Goal: Information Seeking & Learning: Learn about a topic

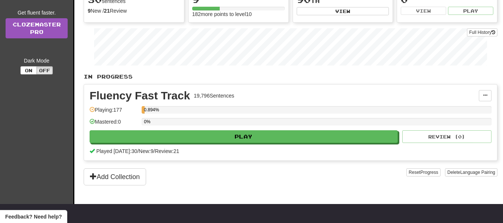
scroll to position [109, 0]
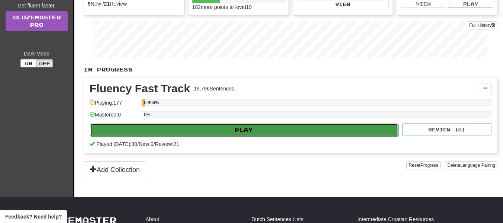
click at [198, 130] on button "Play" at bounding box center [244, 129] width 308 height 13
select select "**"
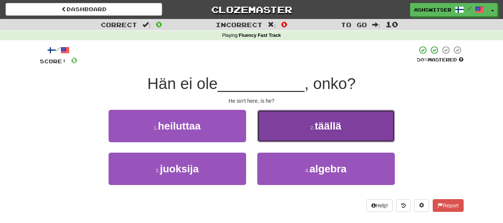
click at [291, 133] on button "2 . täällä" at bounding box center [326, 126] width 138 height 32
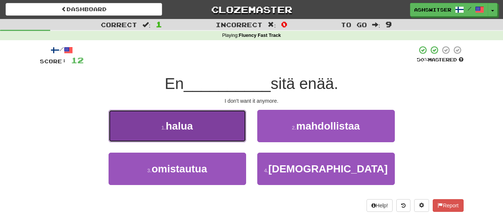
click at [229, 129] on button "1 . halua" at bounding box center [178, 126] width 138 height 32
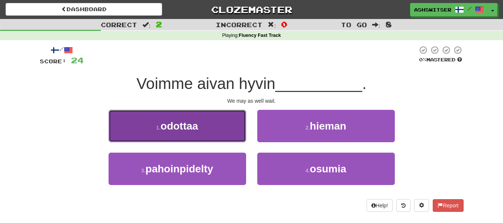
click at [238, 134] on button "1 . odottaa" at bounding box center [178, 126] width 138 height 32
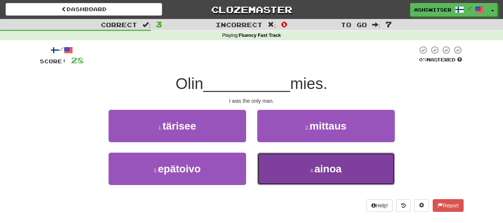
click at [312, 180] on button "4 . ainoa" at bounding box center [326, 168] width 138 height 32
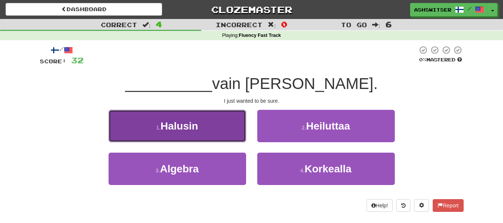
click at [212, 135] on button "1 . Halusin" at bounding box center [178, 126] width 138 height 32
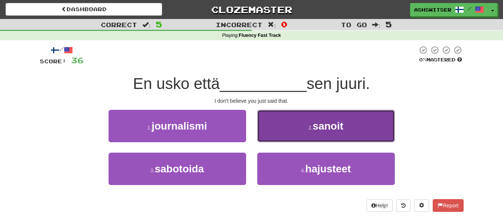
click at [303, 117] on button "2 . sanoit" at bounding box center [326, 126] width 138 height 32
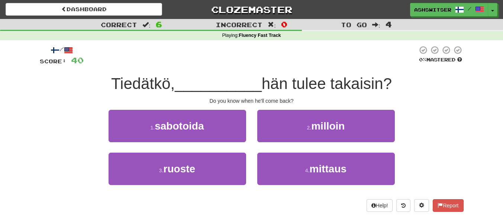
click at [157, 87] on span "Tiedätkö," at bounding box center [143, 83] width 64 height 17
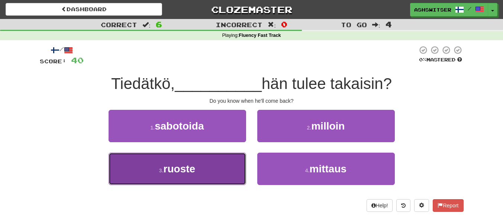
click at [226, 167] on button "3 . ruoste" at bounding box center [178, 168] width 138 height 32
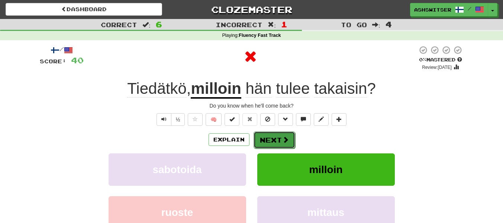
click at [278, 139] on button "Next" at bounding box center [275, 139] width 42 height 17
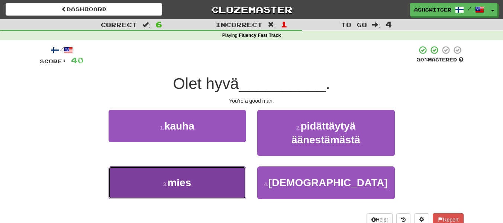
click at [197, 191] on button "3 . mies" at bounding box center [178, 182] width 138 height 32
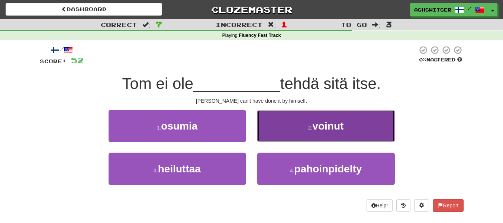
click at [308, 122] on button "2 . voinut" at bounding box center [326, 126] width 138 height 32
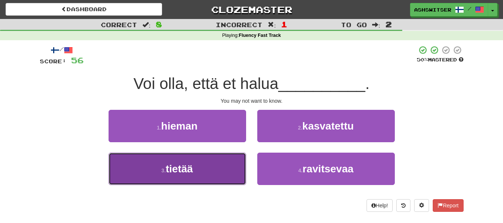
click at [219, 167] on button "3 . tietää" at bounding box center [178, 168] width 138 height 32
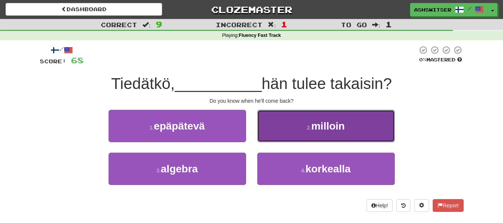
click at [268, 128] on button "2 . milloin" at bounding box center [326, 126] width 138 height 32
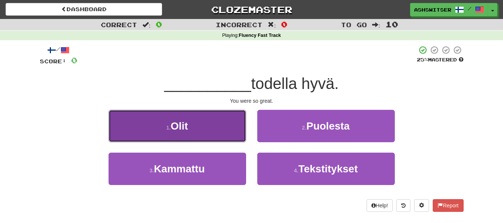
click at [233, 130] on button "1 . Olit" at bounding box center [178, 126] width 138 height 32
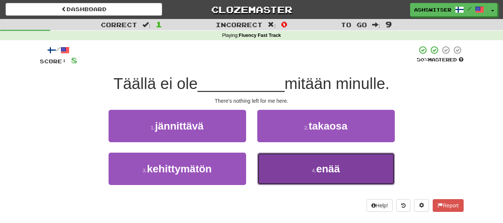
click at [333, 170] on span "enää" at bounding box center [328, 169] width 24 height 12
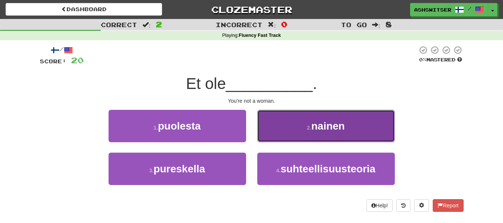
click at [288, 125] on button "2 . nainen" at bounding box center [326, 126] width 138 height 32
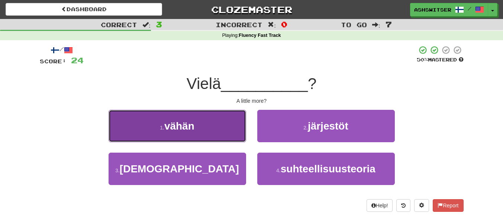
click at [226, 121] on button "1 . vähän" at bounding box center [178, 126] width 138 height 32
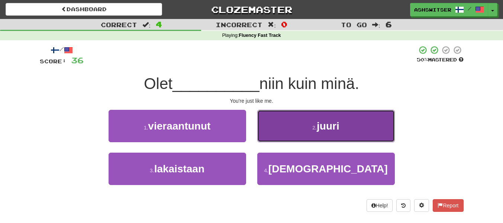
click at [301, 129] on button "2 . juuri" at bounding box center [326, 126] width 138 height 32
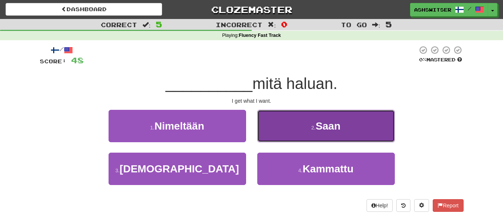
click at [299, 130] on button "2 . Saan" at bounding box center [326, 126] width 138 height 32
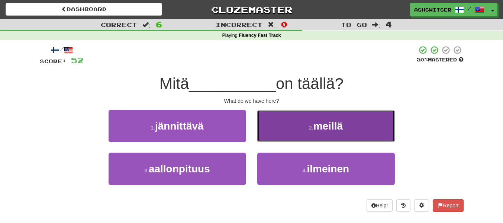
click at [299, 130] on button "2 . meillä" at bounding box center [326, 126] width 138 height 32
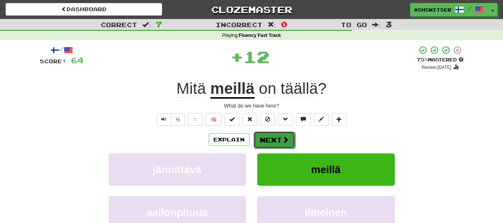
click at [273, 134] on button "Next" at bounding box center [275, 139] width 42 height 17
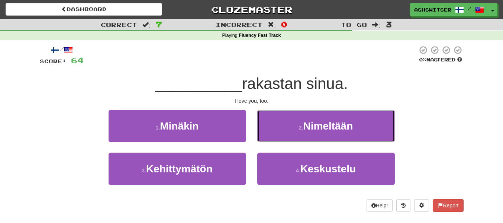
click at [273, 134] on button "2 . Nimeltään" at bounding box center [326, 126] width 138 height 32
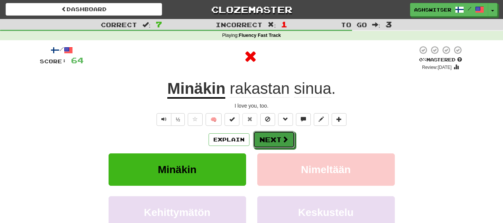
click at [273, 134] on button "Next" at bounding box center [274, 139] width 42 height 17
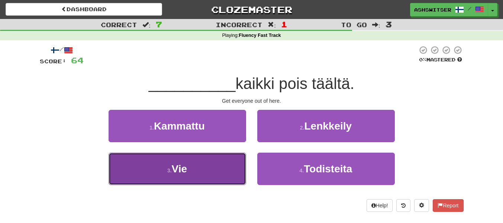
click at [228, 166] on button "3 . Vie" at bounding box center [178, 168] width 138 height 32
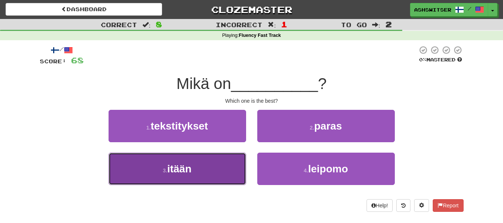
click at [226, 156] on button "3 . itään" at bounding box center [178, 168] width 138 height 32
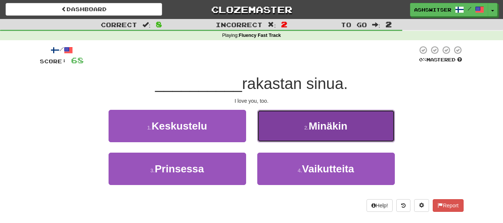
click at [277, 120] on button "2 . Minäkin" at bounding box center [326, 126] width 138 height 32
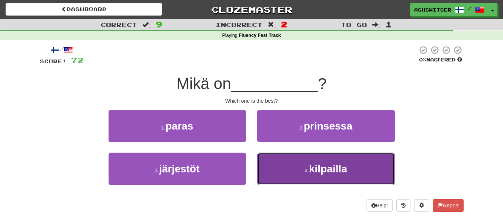
click at [317, 165] on span "kilpailla" at bounding box center [328, 169] width 38 height 12
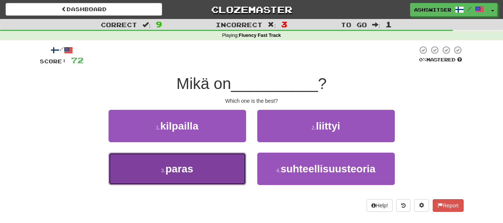
click at [207, 175] on button "3 . paras" at bounding box center [178, 168] width 138 height 32
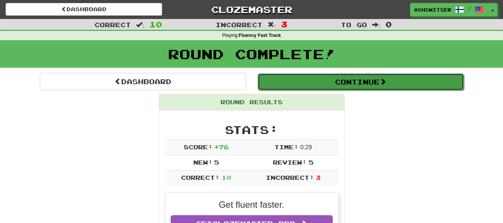
click at [320, 83] on button "Continue" at bounding box center [361, 81] width 206 height 17
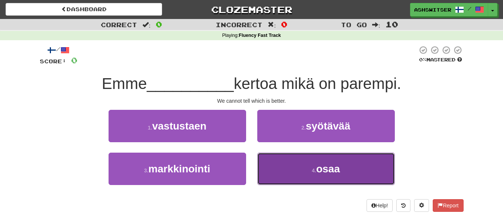
click at [312, 164] on button "4 . osaa" at bounding box center [326, 168] width 138 height 32
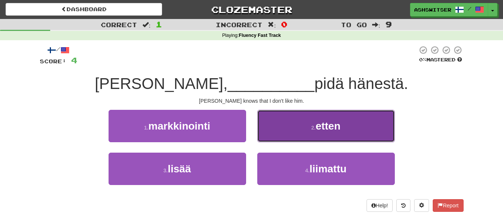
click at [295, 134] on button "2 . etten" at bounding box center [326, 126] width 138 height 32
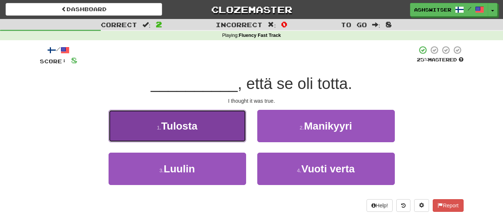
click at [239, 120] on button "1 . Tulosta" at bounding box center [178, 126] width 138 height 32
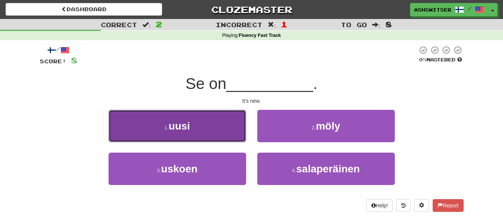
click at [201, 122] on button "1 . uusi" at bounding box center [178, 126] width 138 height 32
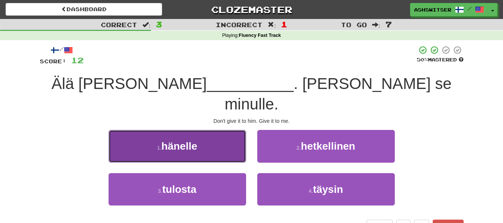
click at [232, 130] on button "1 . hänelle" at bounding box center [178, 146] width 138 height 32
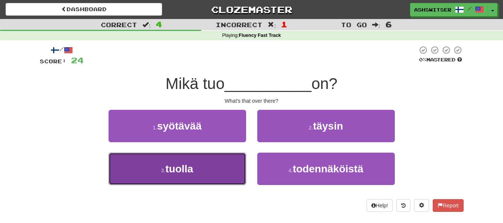
click at [191, 175] on button "3 . tuolla" at bounding box center [178, 168] width 138 height 32
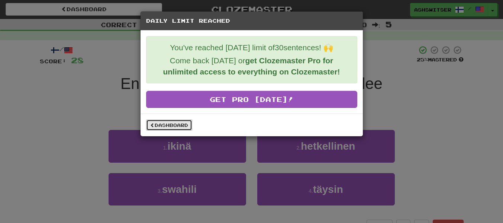
click at [181, 127] on link "Dashboard" at bounding box center [169, 124] width 46 height 11
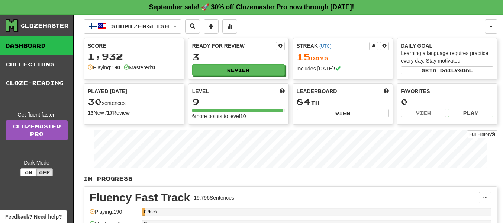
click at [461, 117] on div "Favorites 0 View Play" at bounding box center [447, 102] width 100 height 37
click at [357, 113] on button "View" at bounding box center [343, 113] width 93 height 8
select select "**********"
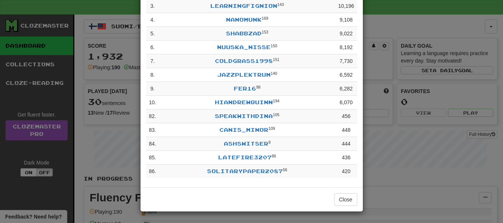
scroll to position [97, 0]
click at [307, 130] on td "Canis_Minor 109" at bounding box center [247, 130] width 176 height 14
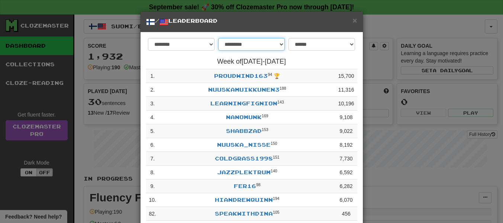
click at [274, 45] on select "**********" at bounding box center [251, 44] width 67 height 13
select select "********"
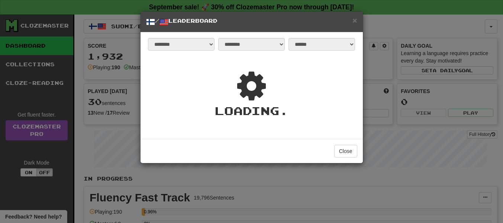
click at [270, 90] on icon at bounding box center [252, 86] width 38 height 46
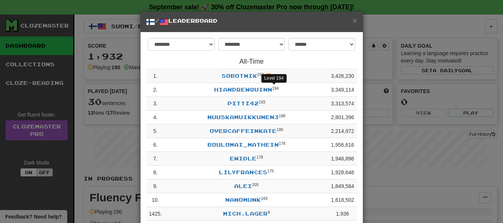
scroll to position [97, 0]
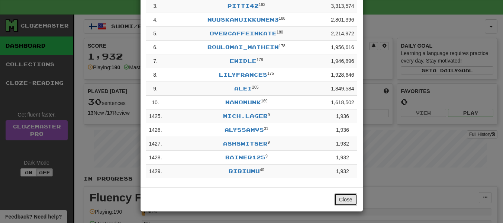
click at [343, 205] on button "Close" at bounding box center [345, 199] width 23 height 13
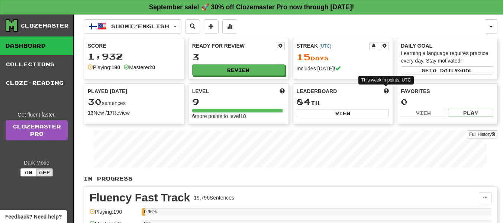
click at [385, 89] on span at bounding box center [386, 90] width 5 height 5
click at [294, 74] on div "Streak ( UTC ) 15 Day s Includes [DATE]!" at bounding box center [343, 57] width 100 height 38
click at [291, 67] on div "Score 1,932 Playing: 190 Mastered: 0 Ready for Review 3 Review Streak ( UTC ) 1…" at bounding box center [291, 81] width 414 height 87
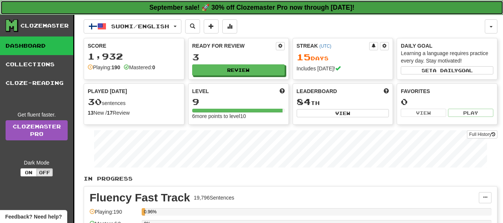
click at [215, 5] on strong "September sale! 🚀 30% off Clozemaster Pro now through [DATE]!" at bounding box center [251, 7] width 205 height 7
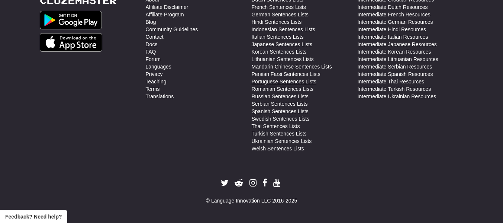
scroll to position [0, 0]
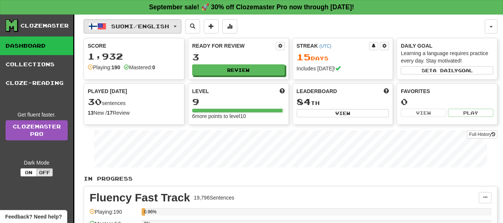
click at [121, 31] on button "Suomi / English" at bounding box center [133, 26] width 98 height 14
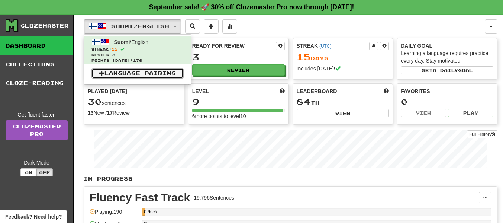
click at [130, 73] on link "Language Pairing" at bounding box center [137, 73] width 92 height 10
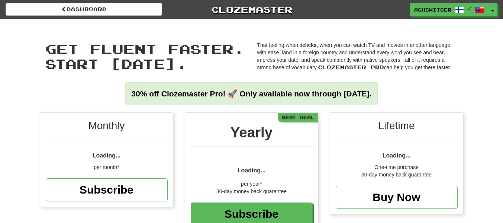
click at [153, 65] on span "Get fluent faster. Start today." at bounding box center [144, 56] width 199 height 31
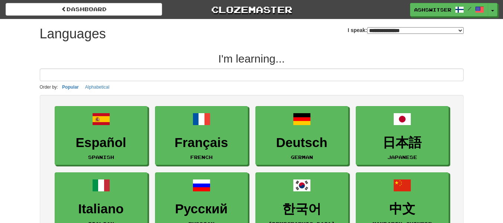
select select "*******"
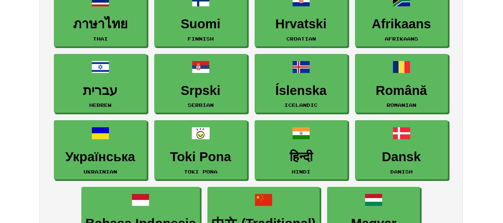
scroll to position [449, 0]
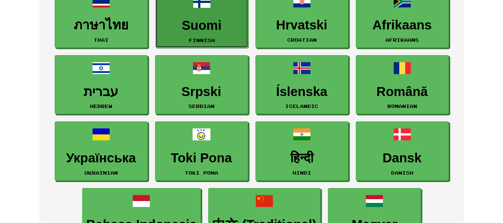
click at [179, 28] on h3 "Suomi" at bounding box center [201, 25] width 85 height 14
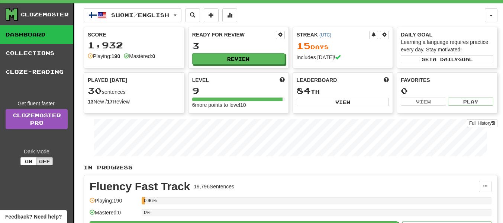
scroll to position [12, 0]
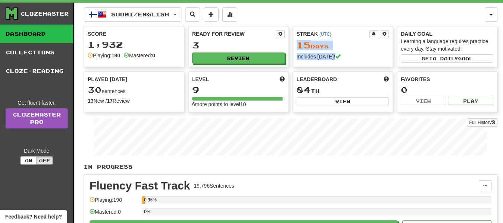
drag, startPoint x: 297, startPoint y: 47, endPoint x: 344, endPoint y: 63, distance: 49.4
click at [344, 63] on div "Streak ( UTC ) 15 Day s Includes [DATE]!" at bounding box center [343, 45] width 100 height 38
click at [383, 33] on span at bounding box center [384, 34] width 4 height 4
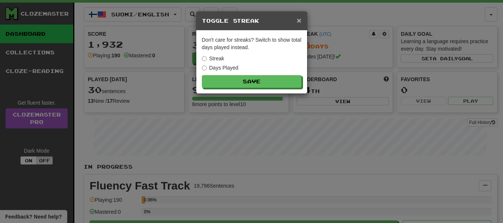
click at [300, 20] on span "×" at bounding box center [299, 20] width 4 height 9
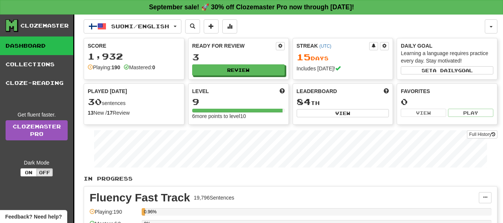
scroll to position [1, 0]
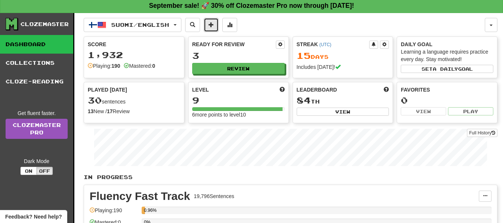
click at [214, 22] on span at bounding box center [211, 24] width 5 height 5
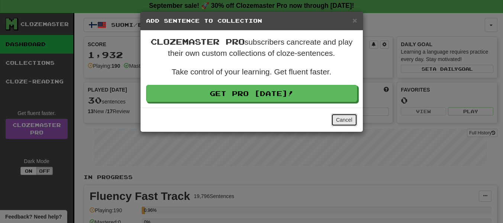
click at [347, 122] on button "Cancel" at bounding box center [344, 119] width 26 height 13
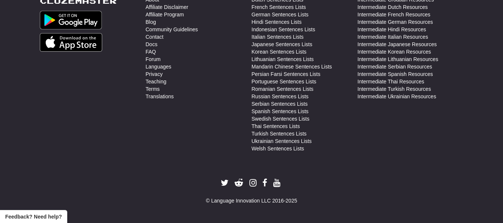
scroll to position [0, 0]
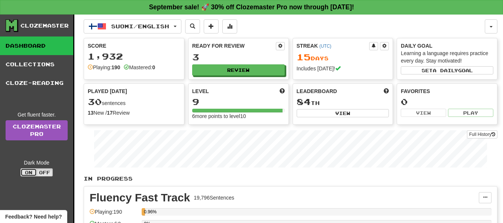
click at [32, 171] on button "On" at bounding box center [28, 172] width 16 height 8
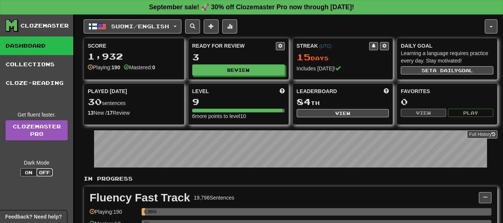
click at [40, 171] on button "Off" at bounding box center [44, 172] width 16 height 8
